Goal: Check status: Check status

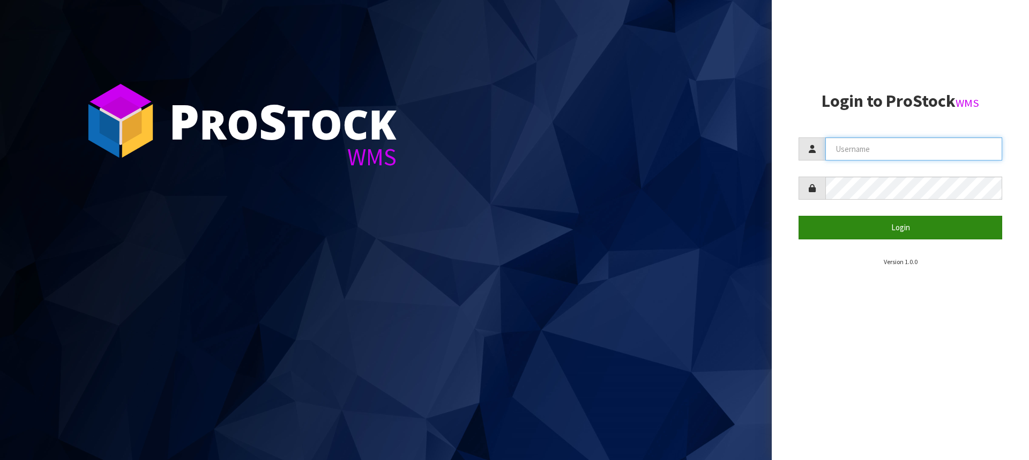
type input "[PERSON_NAME][EMAIL_ADDRESS][DOMAIN_NAME]"
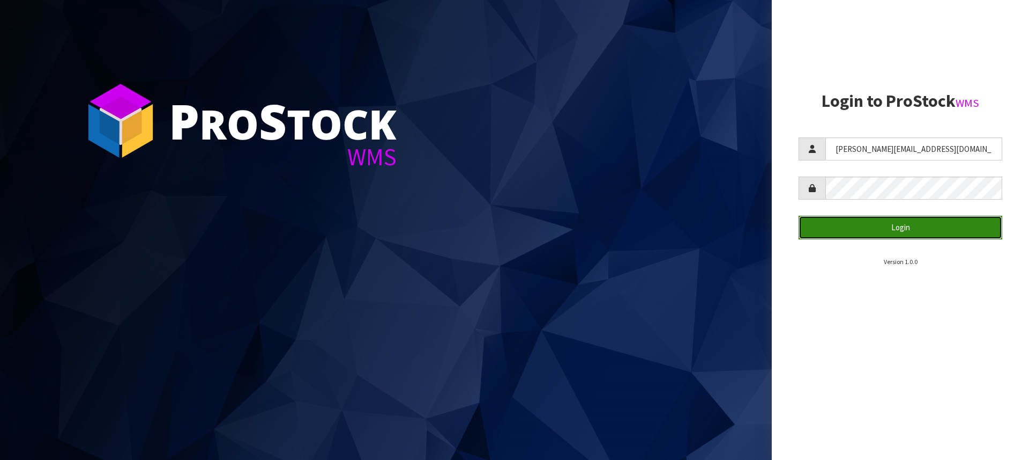
click at [902, 227] on button "Login" at bounding box center [901, 227] width 204 height 23
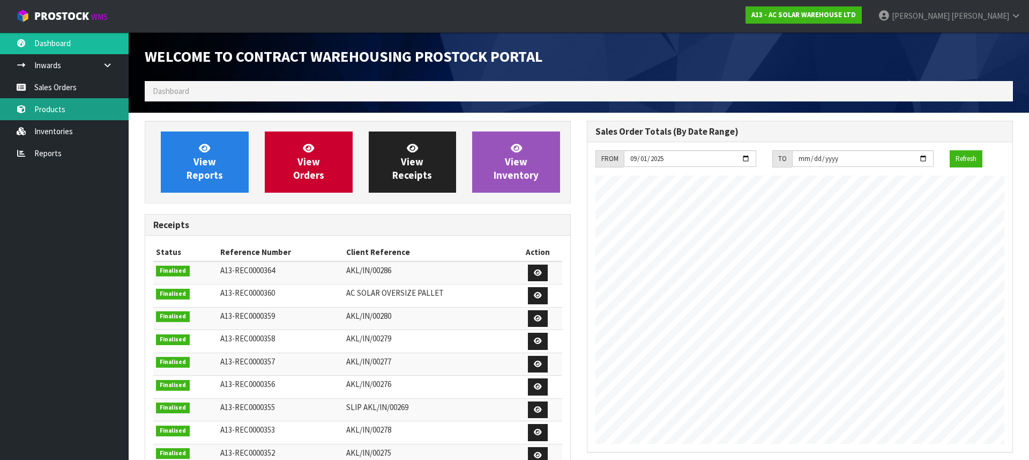
scroll to position [606, 442]
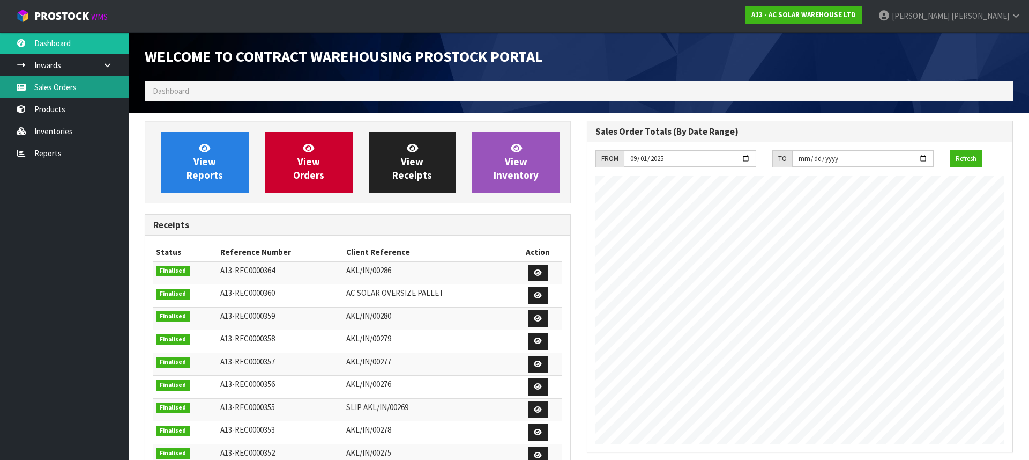
click at [59, 81] on link "Sales Orders" at bounding box center [64, 87] width 129 height 22
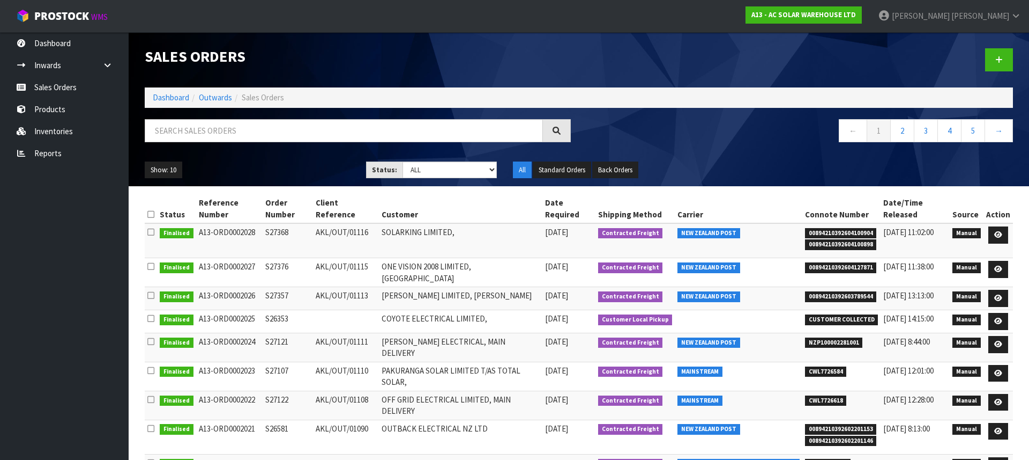
click at [830, 405] on span "CWL7726618" at bounding box center [826, 400] width 42 height 11
copy span "CWL7726618"
